Goal: Task Accomplishment & Management: Manage account settings

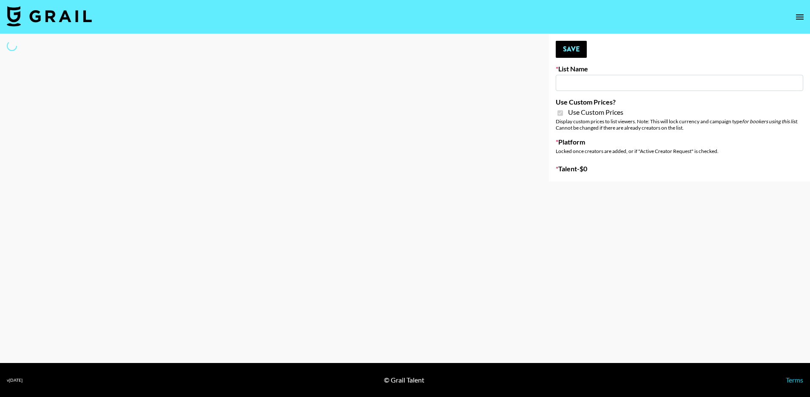
type input "Gensmo (Tiktok)"
checkbox input "true"
select select "Brand"
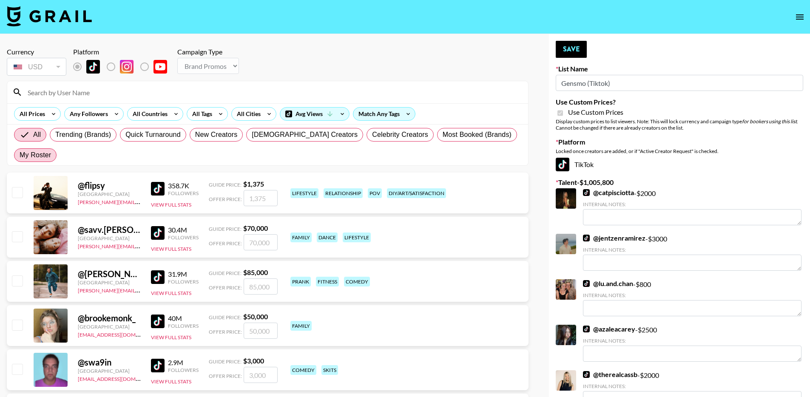
click at [57, 148] on label "My Roster" at bounding box center [35, 155] width 43 height 14
click at [20, 155] on input "My Roster" at bounding box center [20, 155] width 0 height 0
radio input "true"
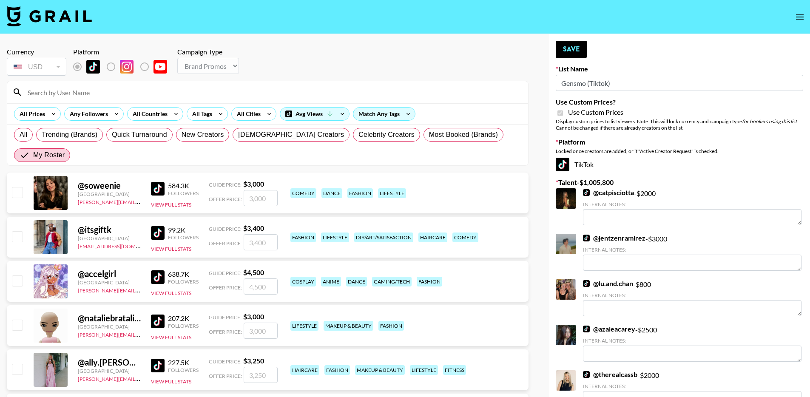
click at [14, 187] on input "checkbox" at bounding box center [17, 192] width 10 height 10
checkbox input "true"
type input "3000"
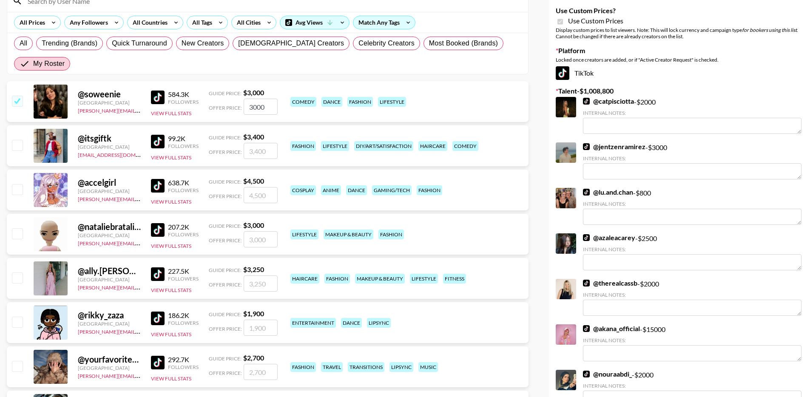
click at [16, 273] on input "checkbox" at bounding box center [17, 278] width 10 height 10
checkbox input "true"
type input "3250"
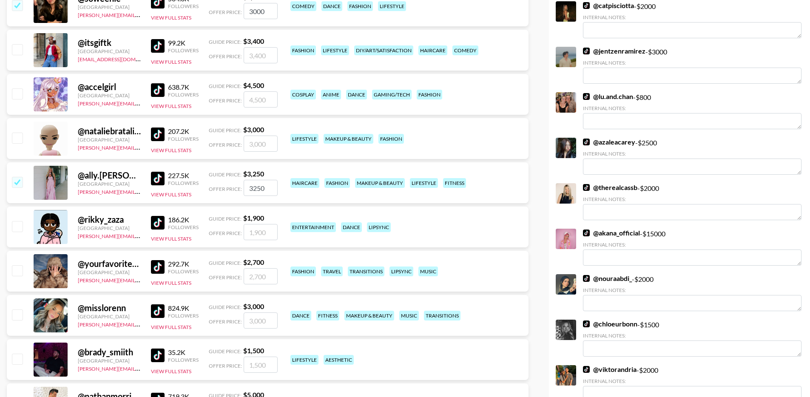
click at [17, 265] on input "checkbox" at bounding box center [17, 270] width 10 height 10
checkbox input "true"
type input "2700"
click at [18, 221] on input "checkbox" at bounding box center [17, 226] width 10 height 10
checkbox input "true"
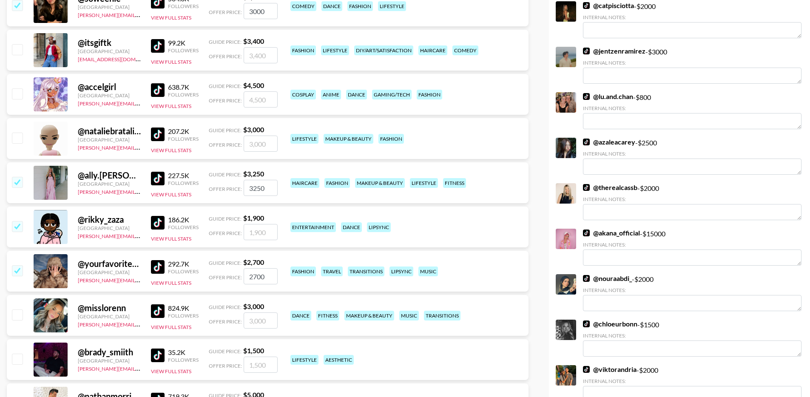
type input "1900"
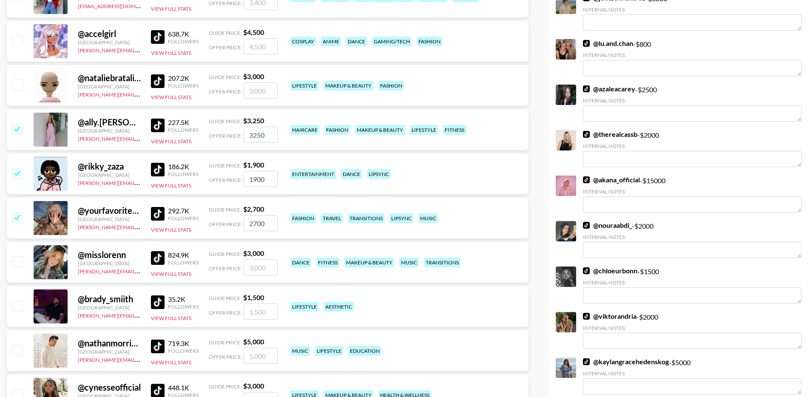
scroll to position [247, 0]
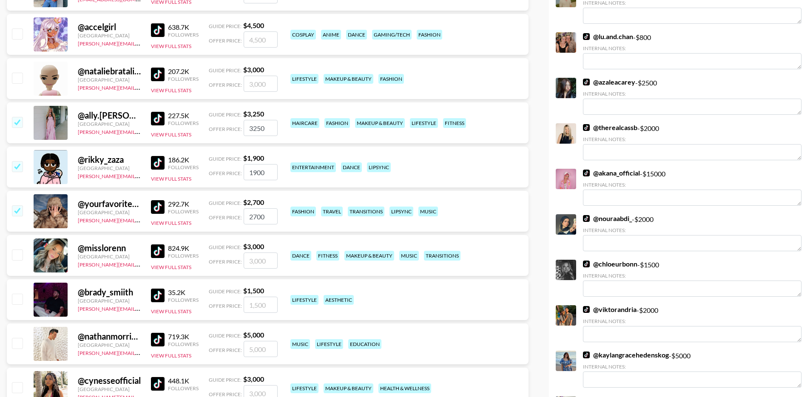
click at [21, 382] on input "checkbox" at bounding box center [17, 387] width 10 height 10
checkbox input "true"
type input "3000"
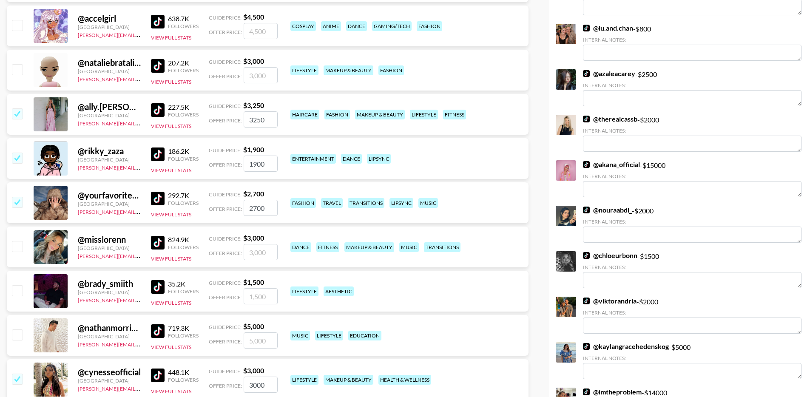
scroll to position [256, 0]
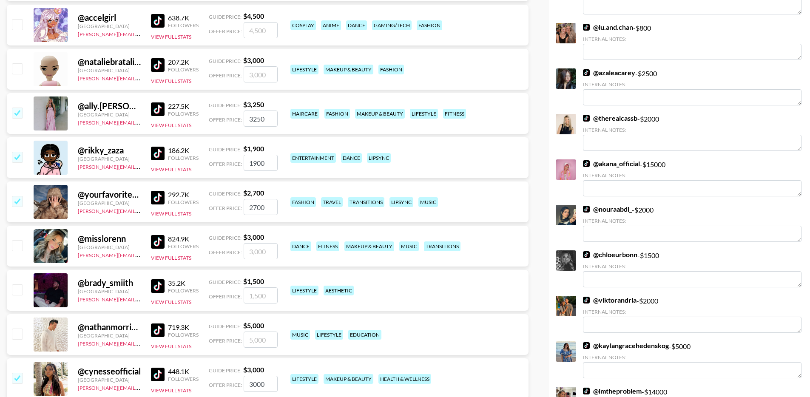
click at [21, 285] on input "checkbox" at bounding box center [17, 290] width 10 height 10
checkbox input "true"
type input "1500"
drag, startPoint x: 21, startPoint y: 224, endPoint x: 232, endPoint y: 223, distance: 210.5
click at [21, 240] on input "checkbox" at bounding box center [17, 245] width 10 height 10
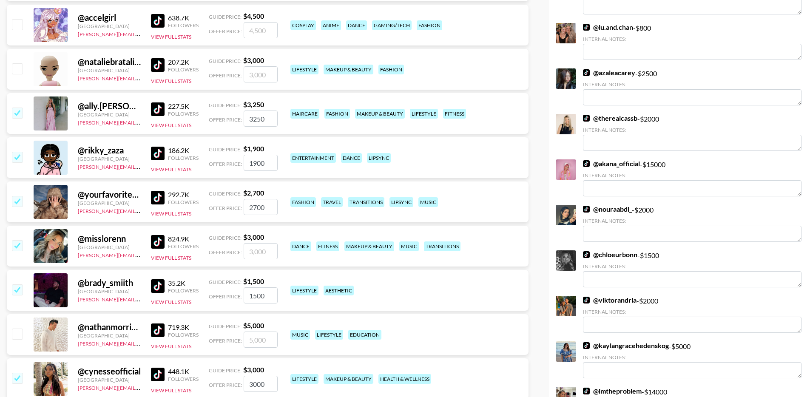
checkbox input "true"
type input "3000"
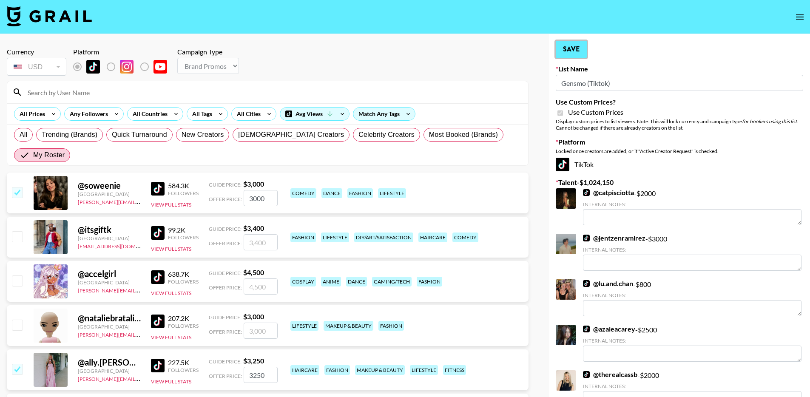
click at [572, 47] on button "Save" at bounding box center [571, 49] width 31 height 17
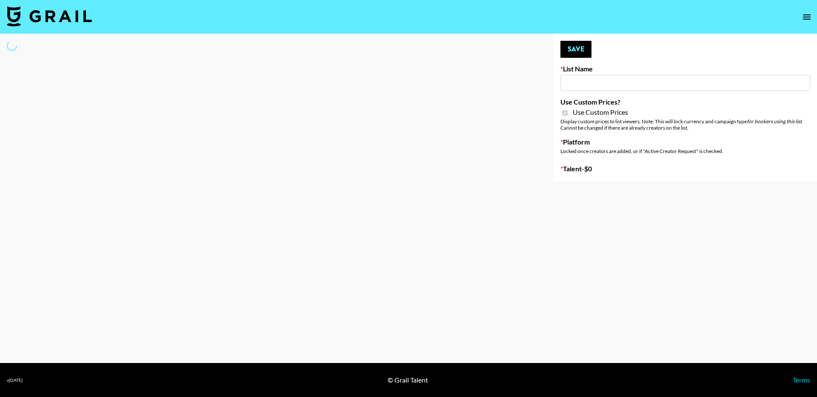
type input "Gensmo (IG)"
checkbox input "true"
select select "Brand"
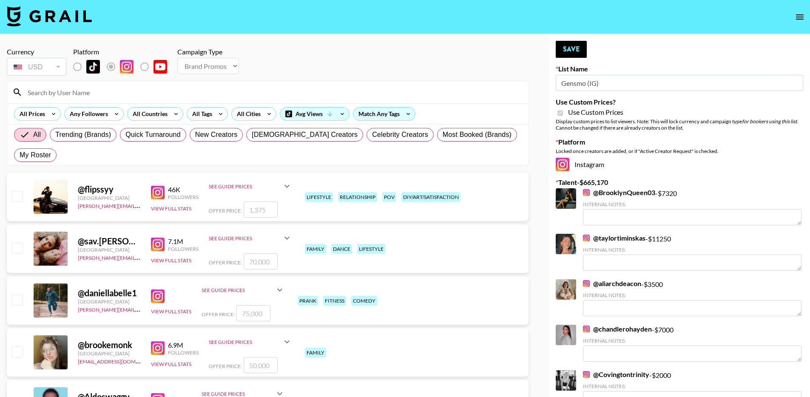
click at [475, 134] on div "All Trending (Brands) Quick Turnaround New Creators LGBTQIA+ Creators Celebrity…" at bounding box center [267, 145] width 511 height 41
click at [51, 150] on span "My Roster" at bounding box center [35, 155] width 31 height 10
click at [20, 155] on input "My Roster" at bounding box center [20, 155] width 0 height 0
radio input "true"
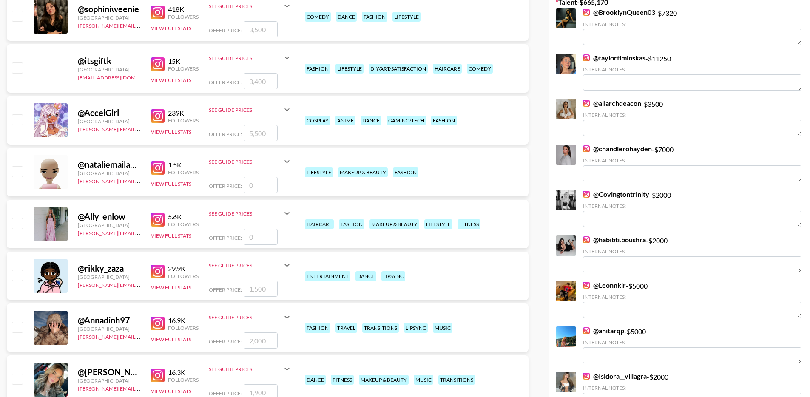
scroll to position [162, 0]
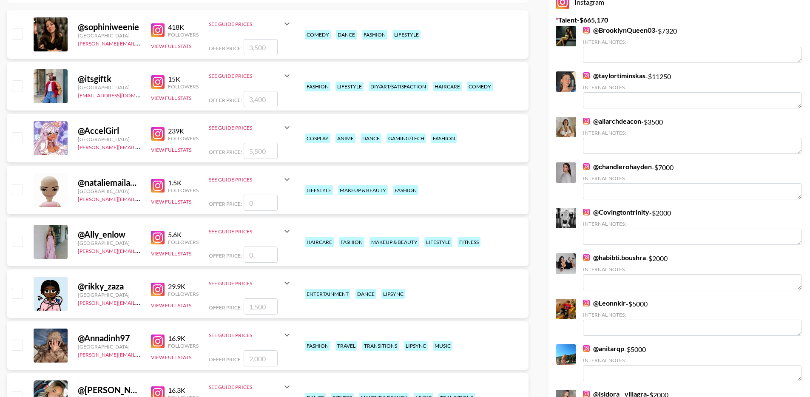
click at [17, 28] on input "checkbox" at bounding box center [17, 33] width 10 height 10
checkbox input "true"
type input "3500"
click at [21, 132] on input "checkbox" at bounding box center [17, 137] width 10 height 10
checkbox input "true"
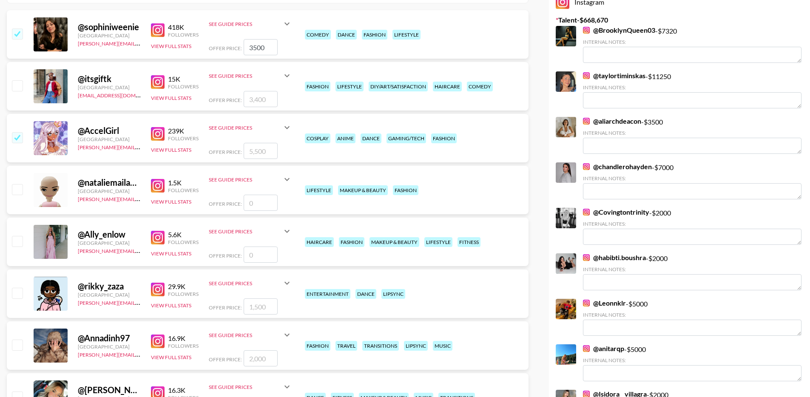
type input "5500"
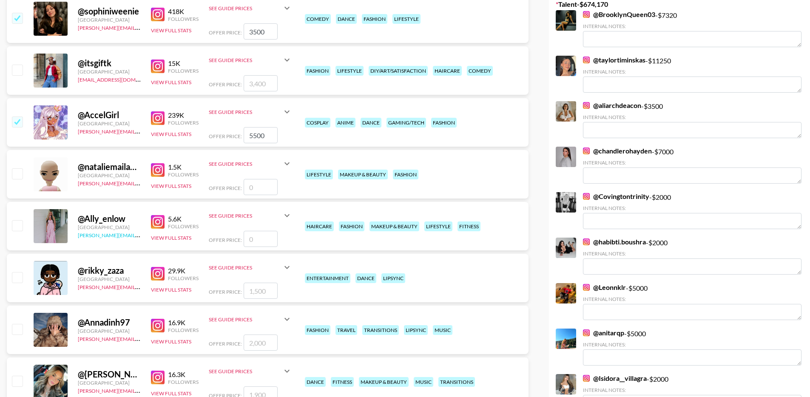
scroll to position [180, 0]
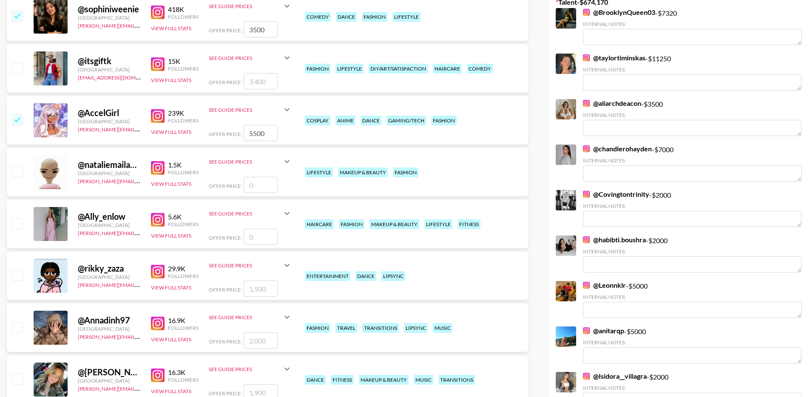
click at [14, 218] on input "checkbox" at bounding box center [17, 223] width 10 height 10
checkbox input "false"
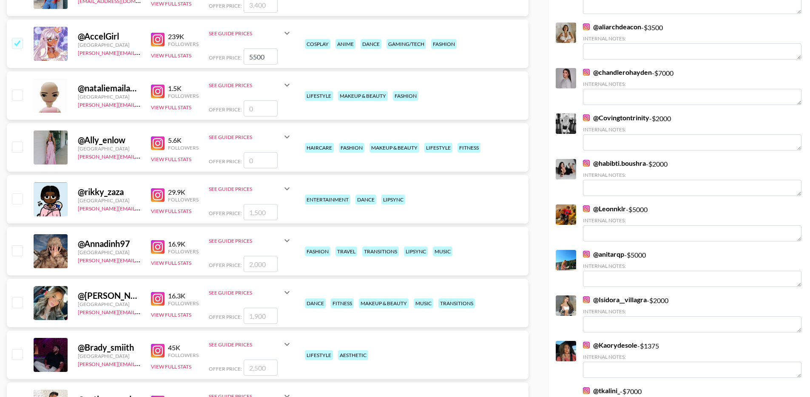
scroll to position [261, 0]
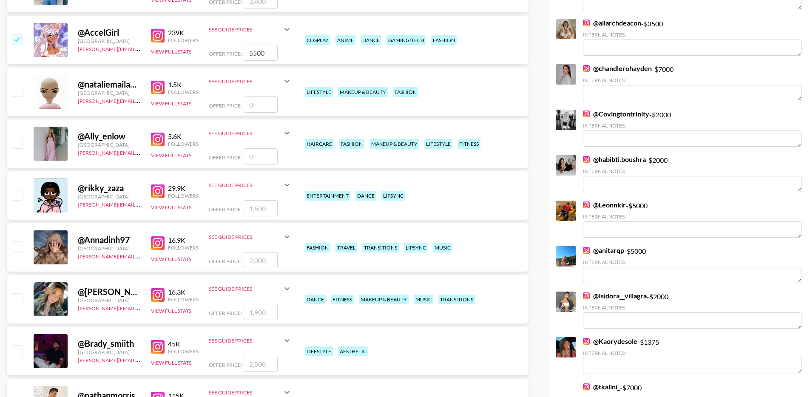
click at [18, 190] on input "checkbox" at bounding box center [17, 195] width 10 height 10
checkbox input "true"
type input "1500"
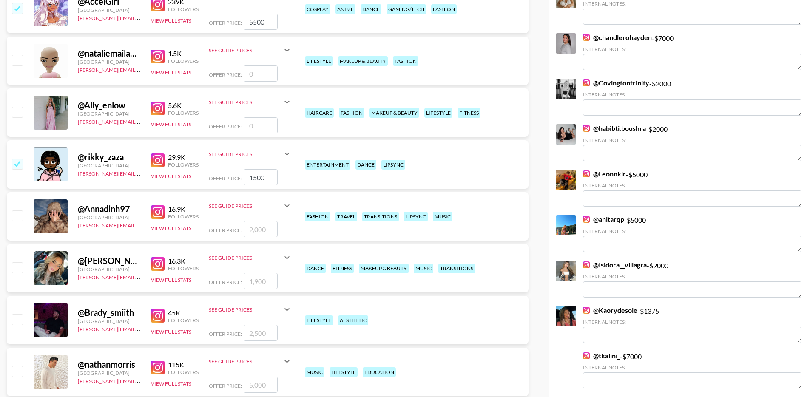
scroll to position [299, 0]
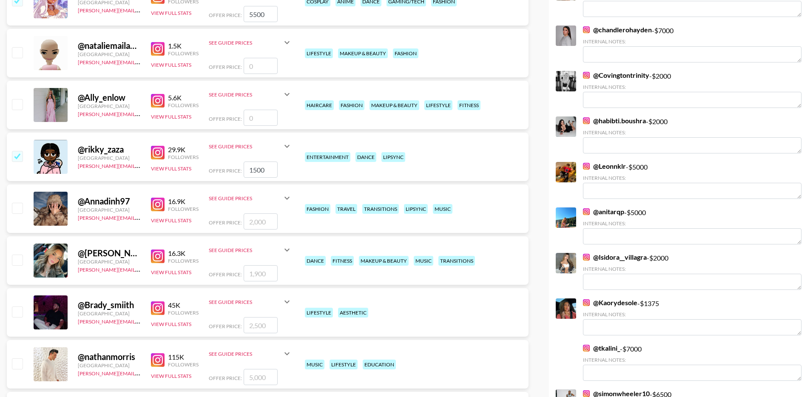
click at [15, 203] on input "checkbox" at bounding box center [17, 208] width 10 height 10
checkbox input "true"
type input "2000"
click at [16, 255] on input "checkbox" at bounding box center [17, 260] width 10 height 10
checkbox input "true"
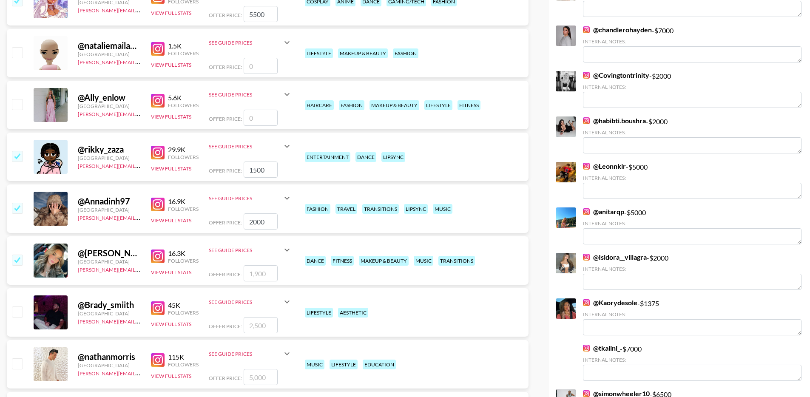
type input "1900"
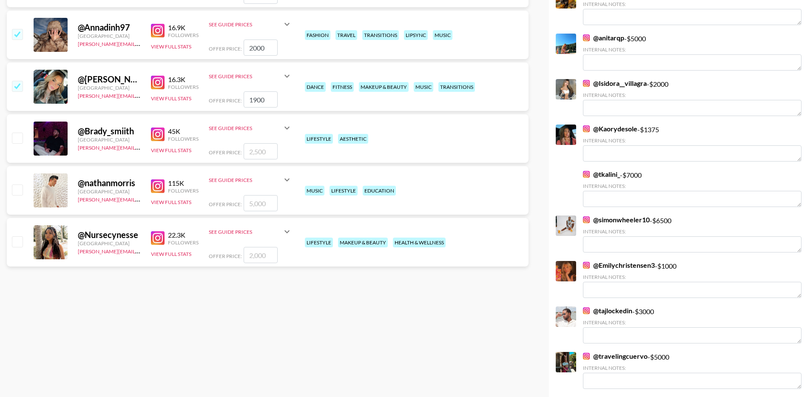
scroll to position [516, 0]
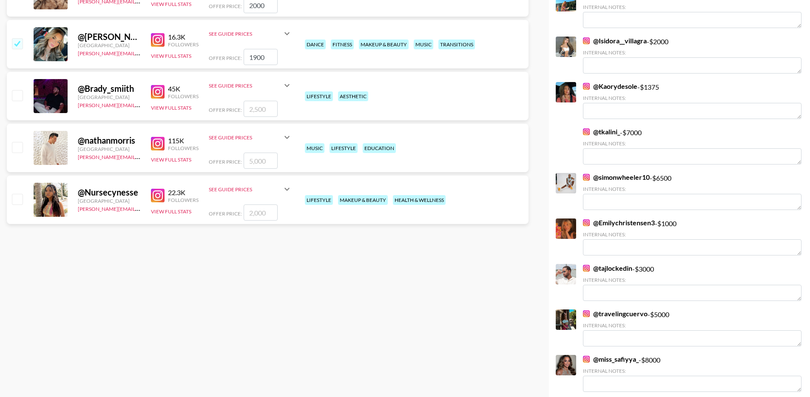
click at [17, 194] on input "checkbox" at bounding box center [17, 199] width 10 height 10
checkbox input "true"
type input "2000"
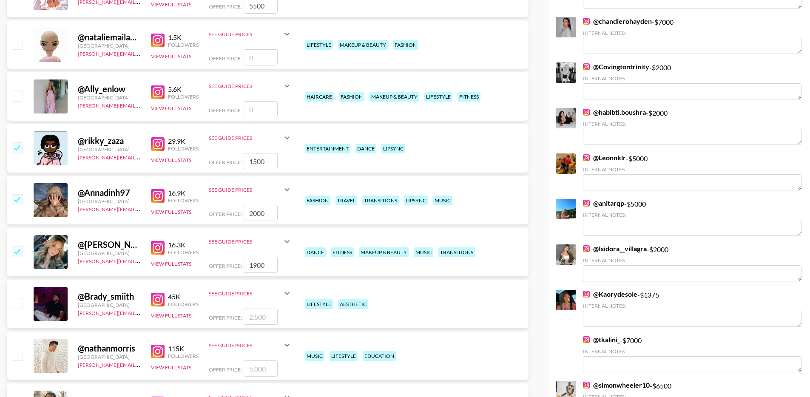
scroll to position [289, 0]
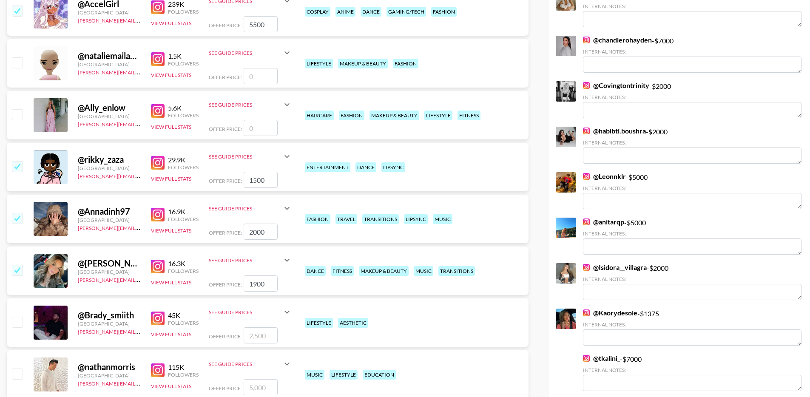
click at [19, 317] on input "checkbox" at bounding box center [17, 322] width 10 height 10
checkbox input "true"
type input "2500"
click at [21, 369] on input "checkbox" at bounding box center [17, 374] width 10 height 10
checkbox input "true"
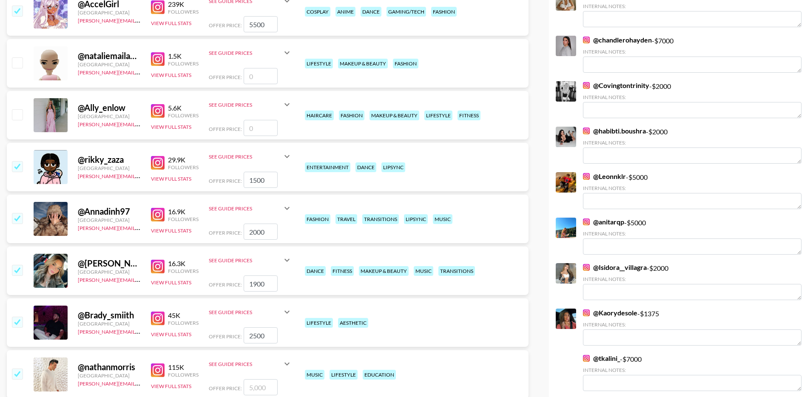
type input "5000"
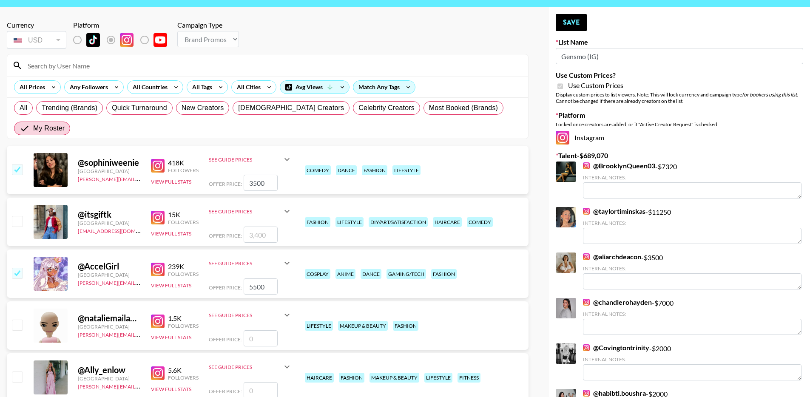
scroll to position [0, 0]
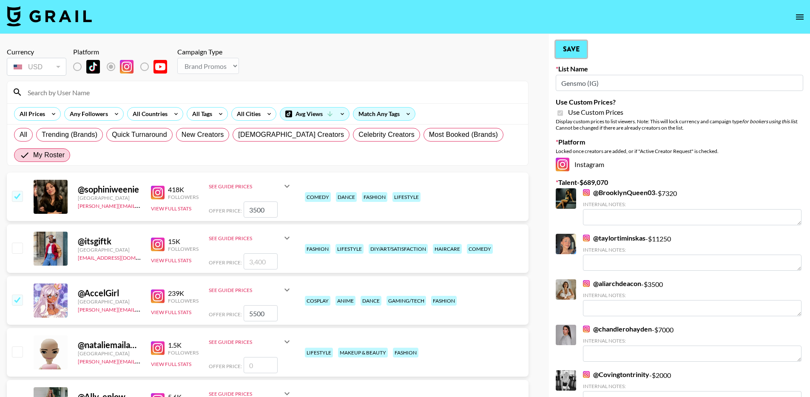
click at [579, 48] on button "Save" at bounding box center [571, 49] width 31 height 17
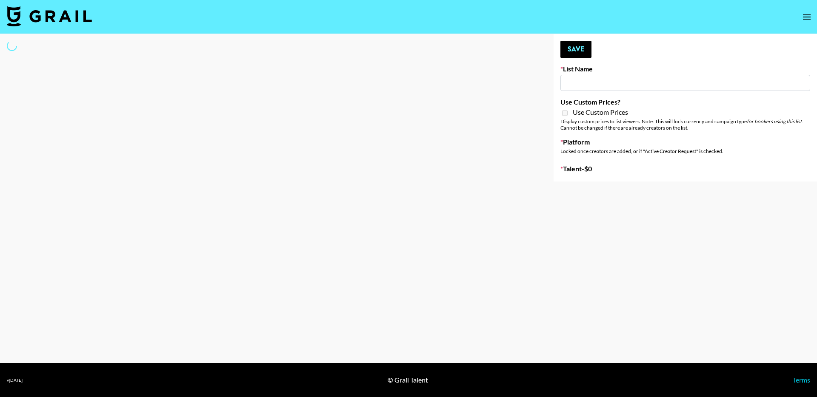
select select "Song"
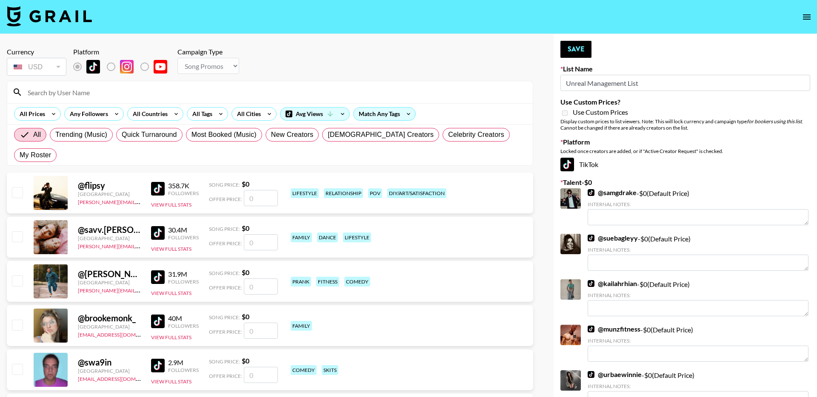
type input "Unreal Management List"
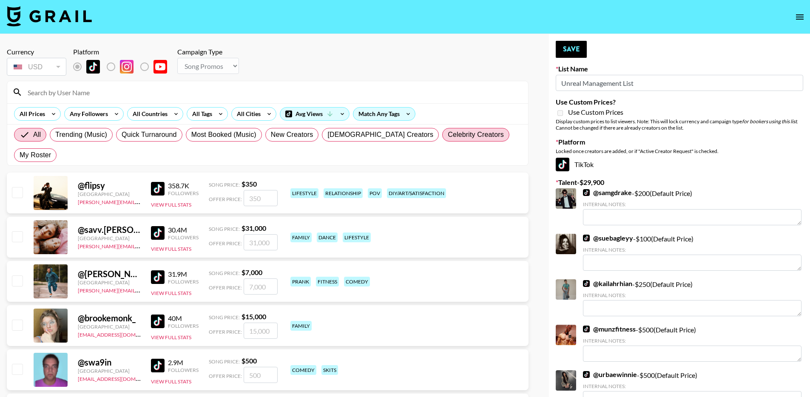
click at [462, 135] on label "Celebrity Creators" at bounding box center [475, 135] width 67 height 14
click at [448, 135] on input "Celebrity Creators" at bounding box center [448, 135] width 0 height 0
click at [51, 150] on span "My Roster" at bounding box center [35, 155] width 31 height 10
click at [20, 155] on input "My Roster" at bounding box center [20, 155] width 0 height 0
radio input "true"
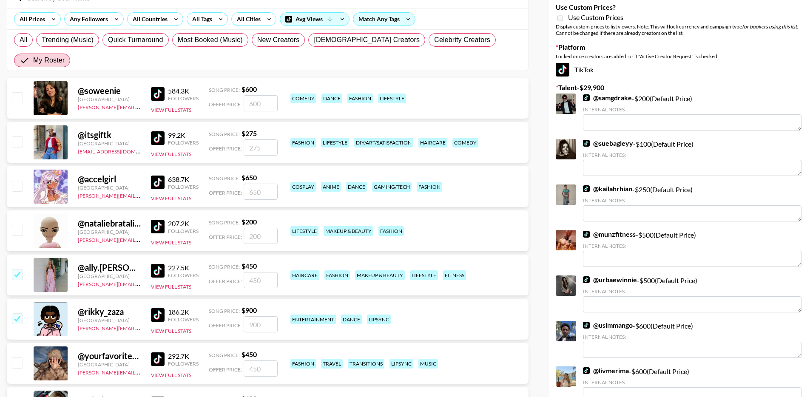
scroll to position [222, 0]
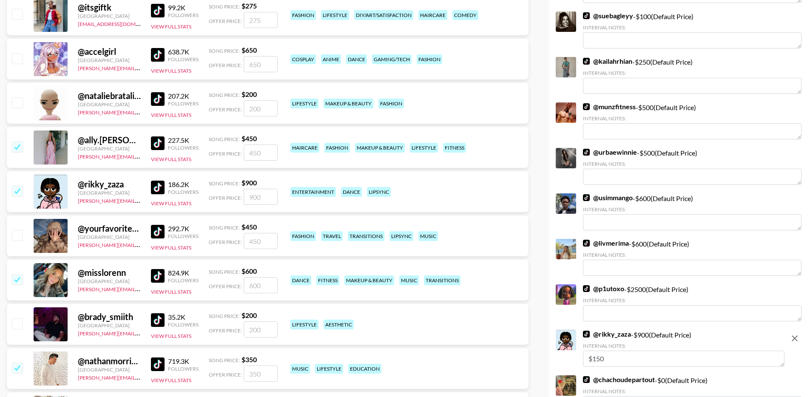
click at [14, 230] on input "checkbox" at bounding box center [17, 235] width 10 height 10
checkbox input "true"
type input "450"
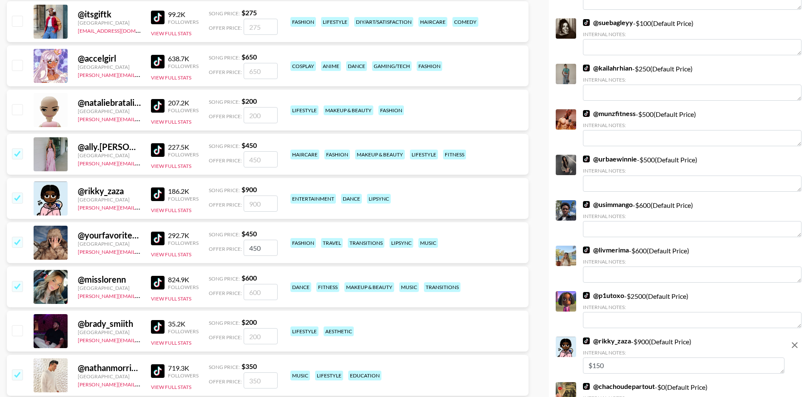
scroll to position [0, 0]
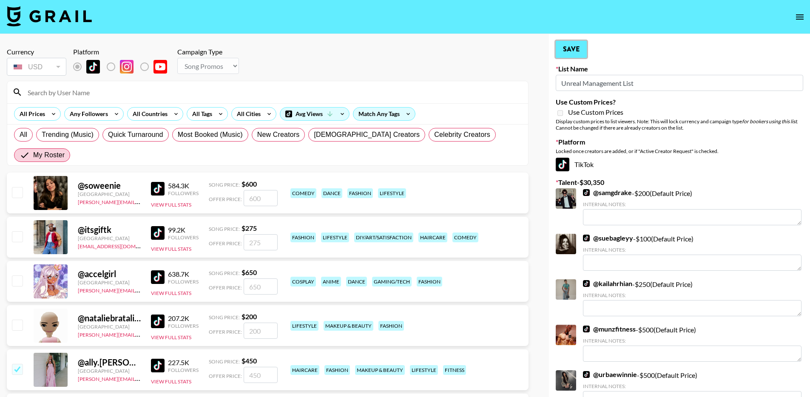
click at [573, 46] on button "Save" at bounding box center [571, 49] width 31 height 17
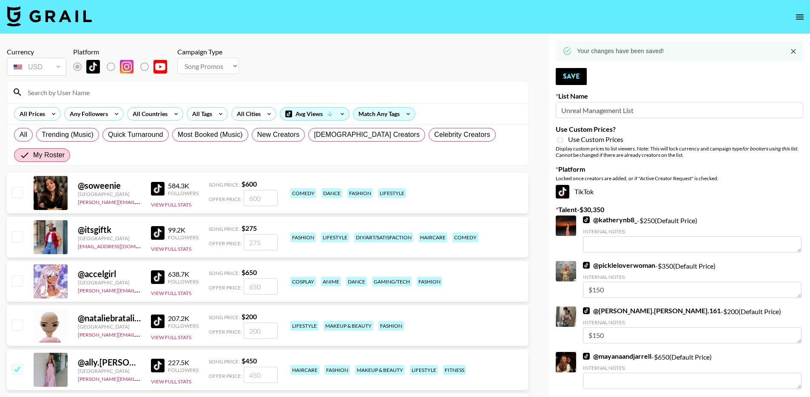
click at [139, 91] on input at bounding box center [273, 92] width 501 height 14
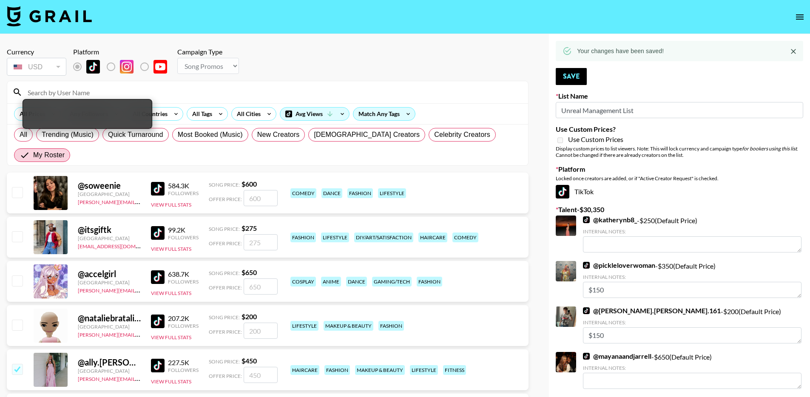
paste input "chesneystanley"
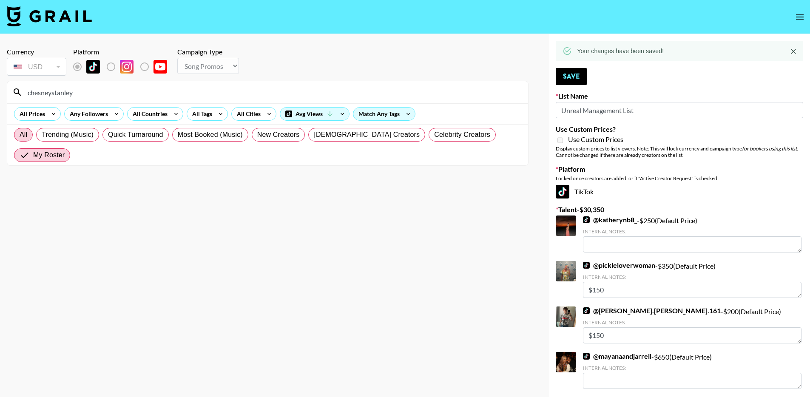
type input "chesneystanley"
drag, startPoint x: 26, startPoint y: 135, endPoint x: 94, endPoint y: 118, distance: 70.1
click at [26, 135] on span "All" at bounding box center [24, 135] width 8 height 10
click at [20, 135] on input "All" at bounding box center [20, 135] width 0 height 0
radio input "true"
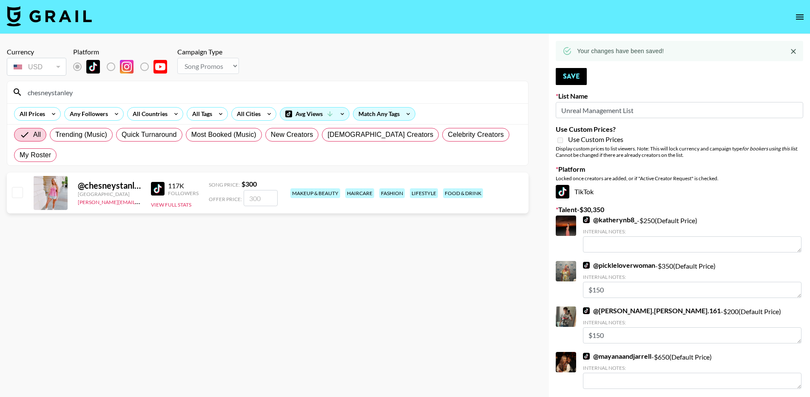
click at [65, 91] on input "chesneystanley" at bounding box center [273, 92] width 501 height 14
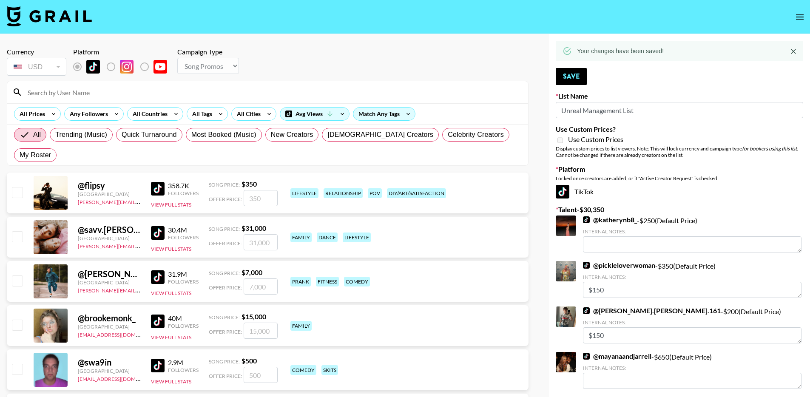
click at [421, 69] on div "Currency USD USD ​ Platform Campaign Type Choose Type... Song Promos Brand Prom…" at bounding box center [268, 63] width 522 height 30
click at [51, 150] on span "My Roster" at bounding box center [35, 155] width 31 height 10
click at [20, 155] on input "My Roster" at bounding box center [20, 155] width 0 height 0
radio input "true"
click at [51, 150] on span "My Roster" at bounding box center [35, 155] width 31 height 10
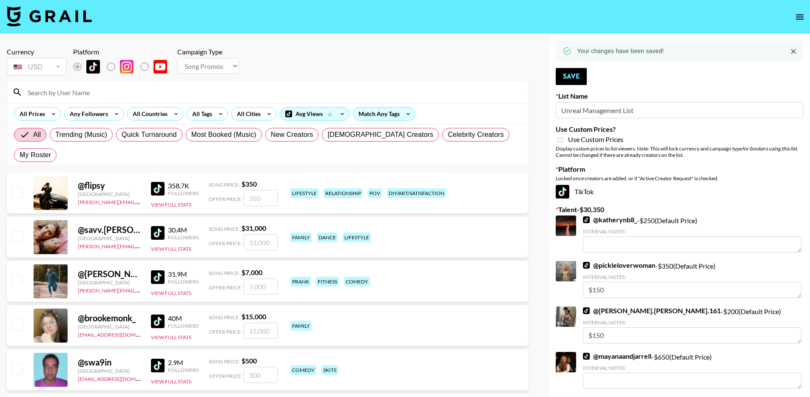
click at [20, 155] on input "My Roster" at bounding box center [20, 155] width 0 height 0
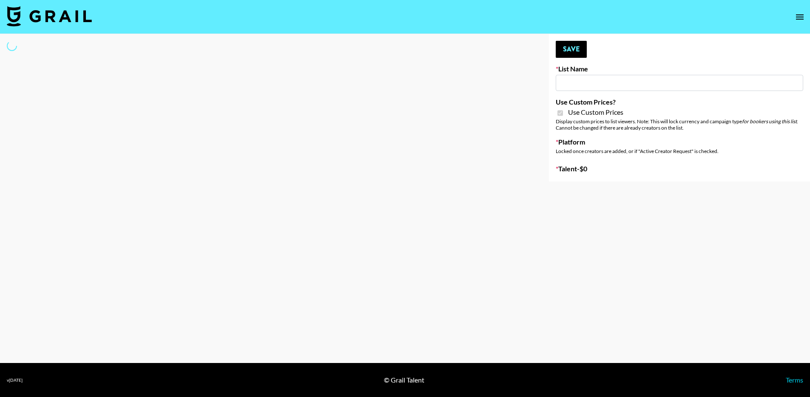
type input "DDG Beauty"
checkbox input "true"
select select "Brand"
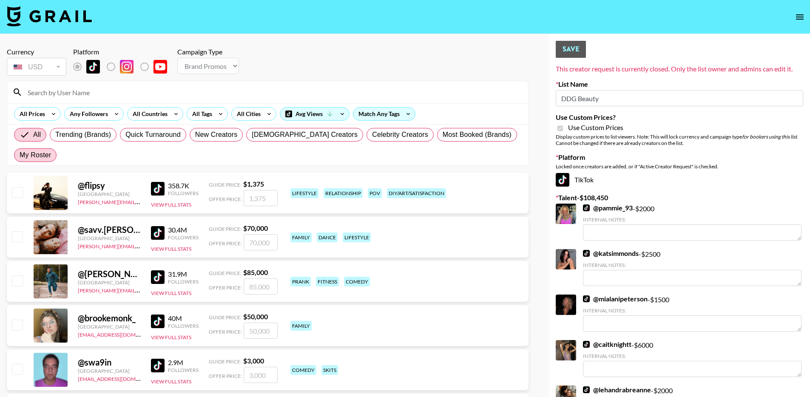
click at [51, 150] on span "My Roster" at bounding box center [35, 155] width 31 height 10
click at [20, 155] on input "My Roster" at bounding box center [20, 155] width 0 height 0
radio input "true"
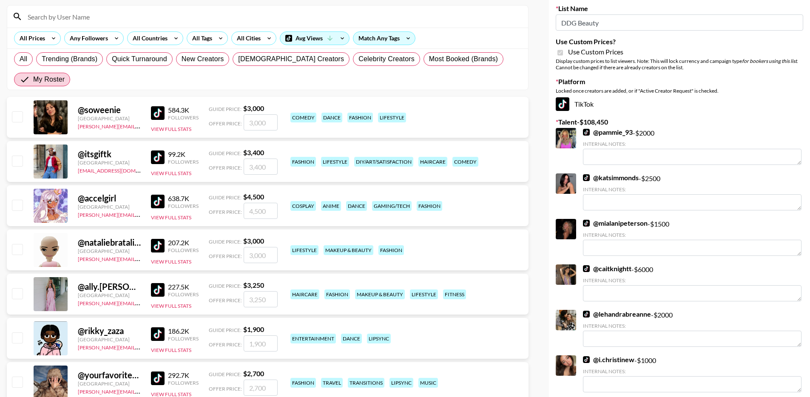
scroll to position [107, 0]
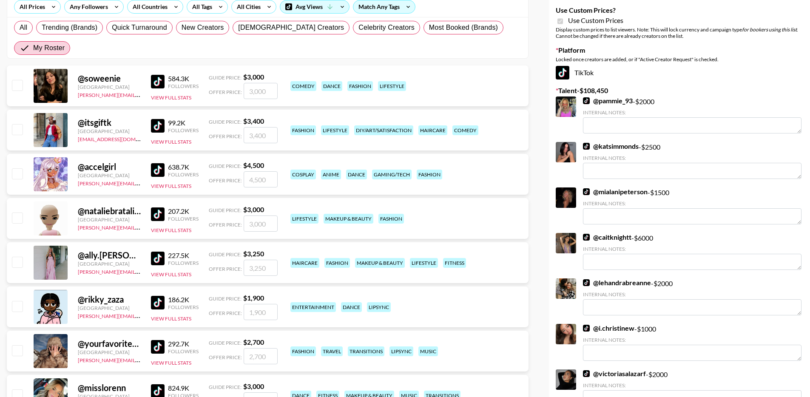
click at [17, 257] on input "checkbox" at bounding box center [17, 262] width 10 height 10
checkbox input "true"
type input "3250"
click at [17, 257] on input "checkbox" at bounding box center [17, 262] width 10 height 10
checkbox input "false"
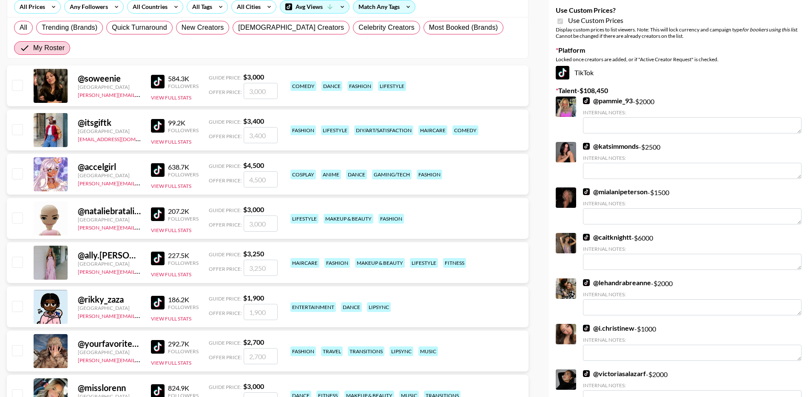
click at [17, 257] on input "checkbox" at bounding box center [17, 262] width 10 height 10
checkbox input "true"
type input "3250"
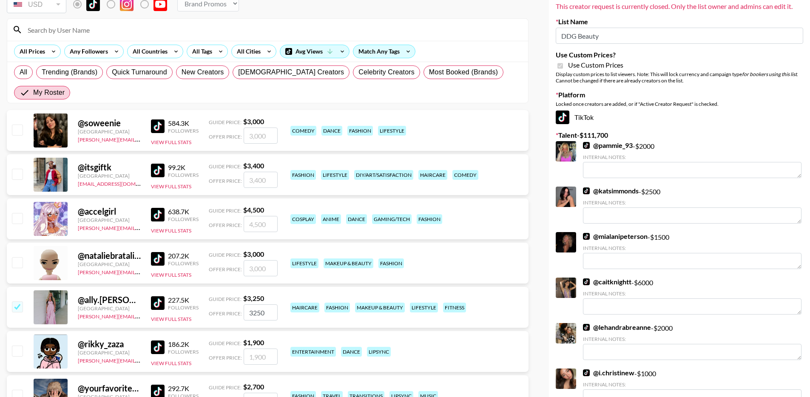
scroll to position [73, 0]
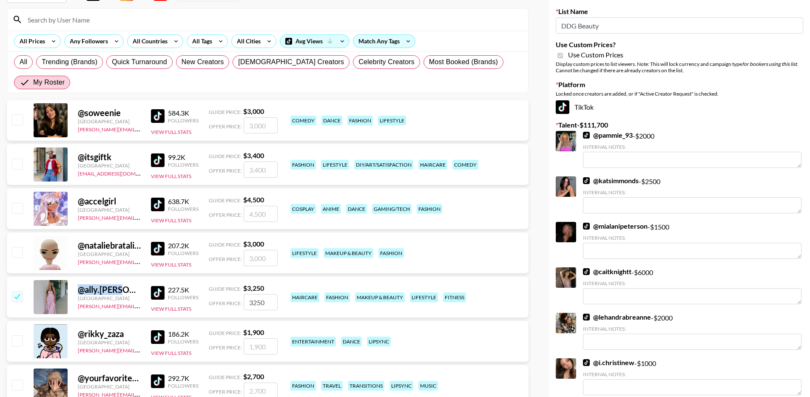
drag, startPoint x: 77, startPoint y: 269, endPoint x: 127, endPoint y: 272, distance: 49.9
click at [127, 277] on div "@ ally.[PERSON_NAME] [GEOGRAPHIC_DATA] [PERSON_NAME][EMAIL_ADDRESS][PERSON_NAME…" at bounding box center [268, 297] width 522 height 41
copy div "@ ally.[PERSON_NAME]"
